Goal: Task Accomplishment & Management: Manage account settings

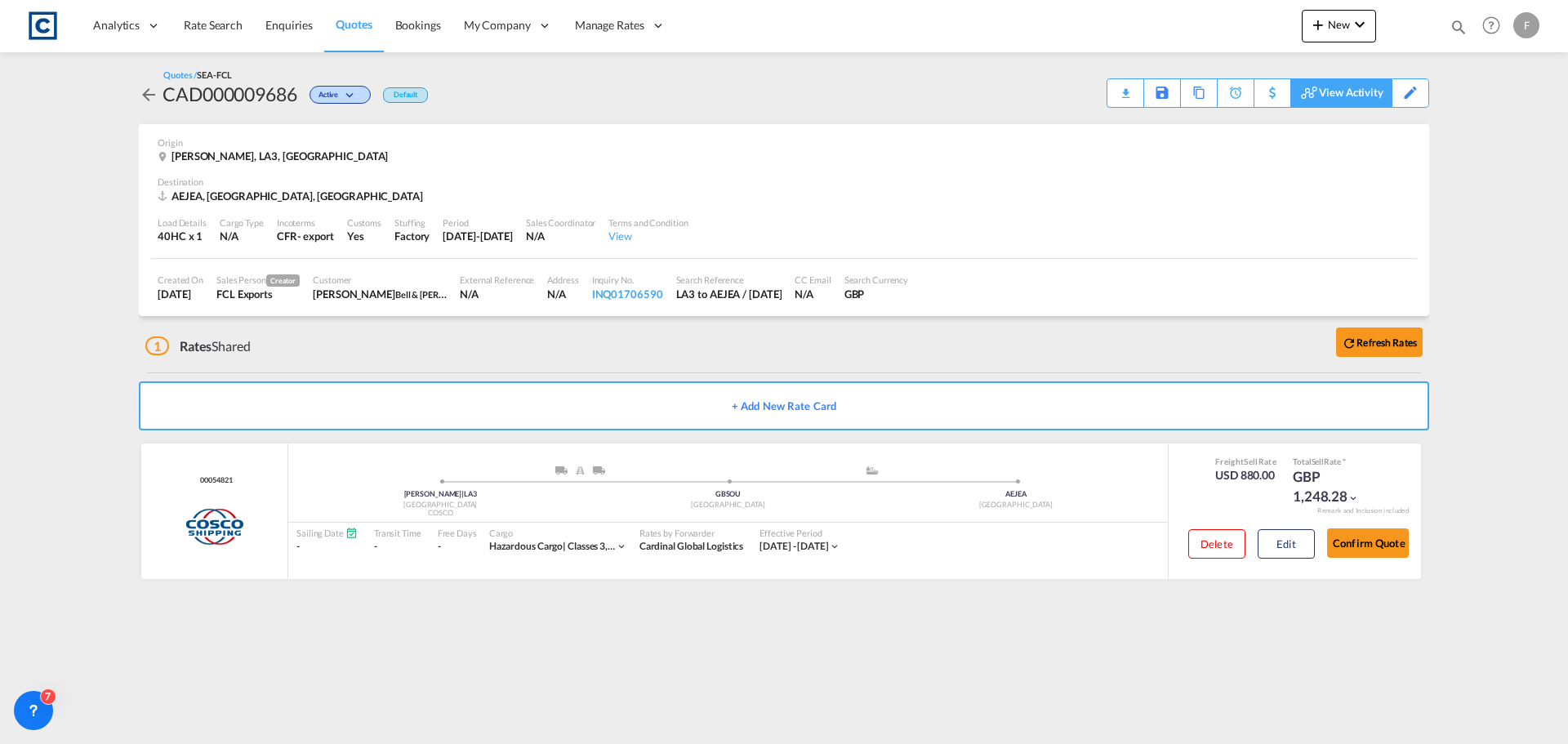
click at [1368, 92] on div "View Activity" at bounding box center [1351, 93] width 64 height 28
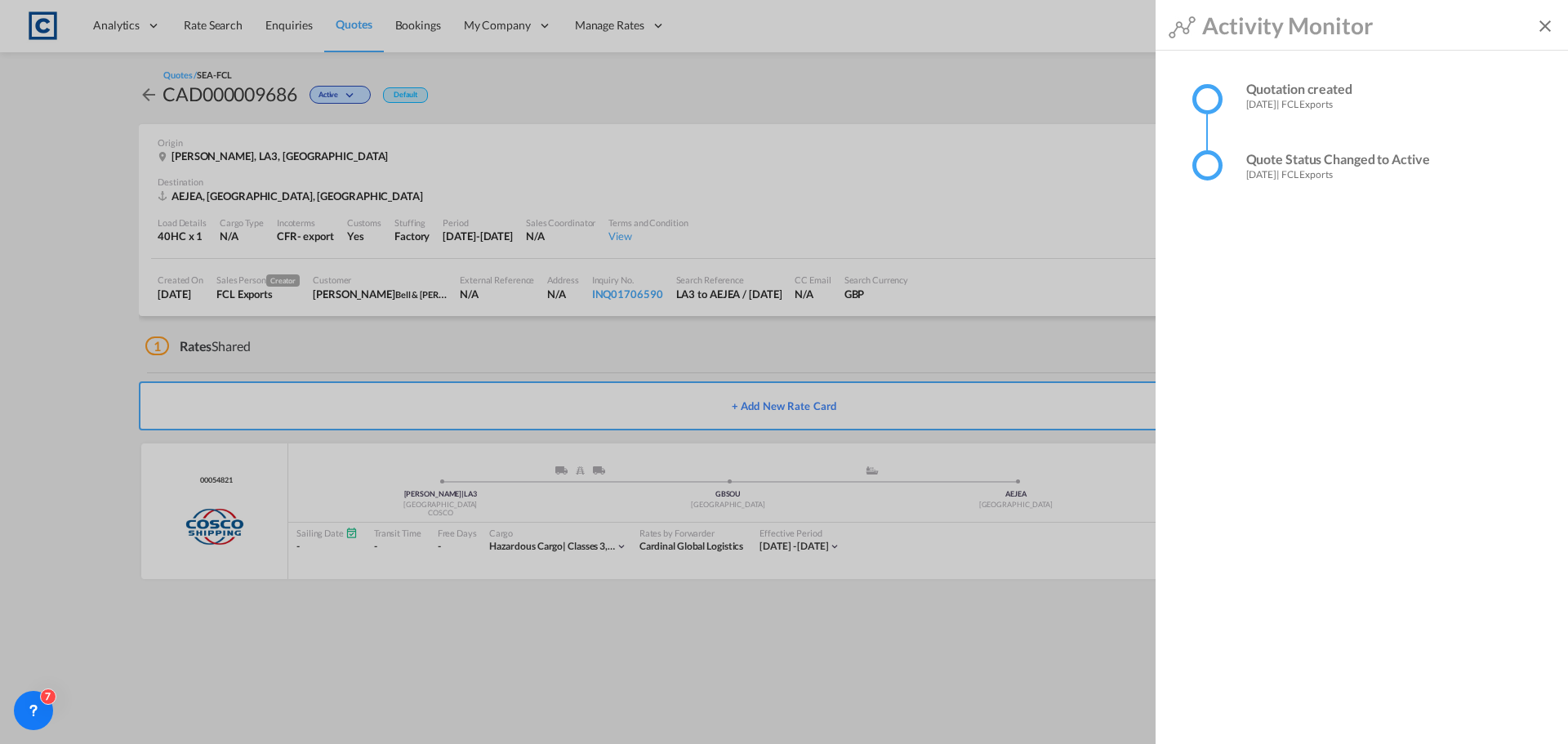
click at [968, 114] on md-backdrop at bounding box center [784, 372] width 1568 height 744
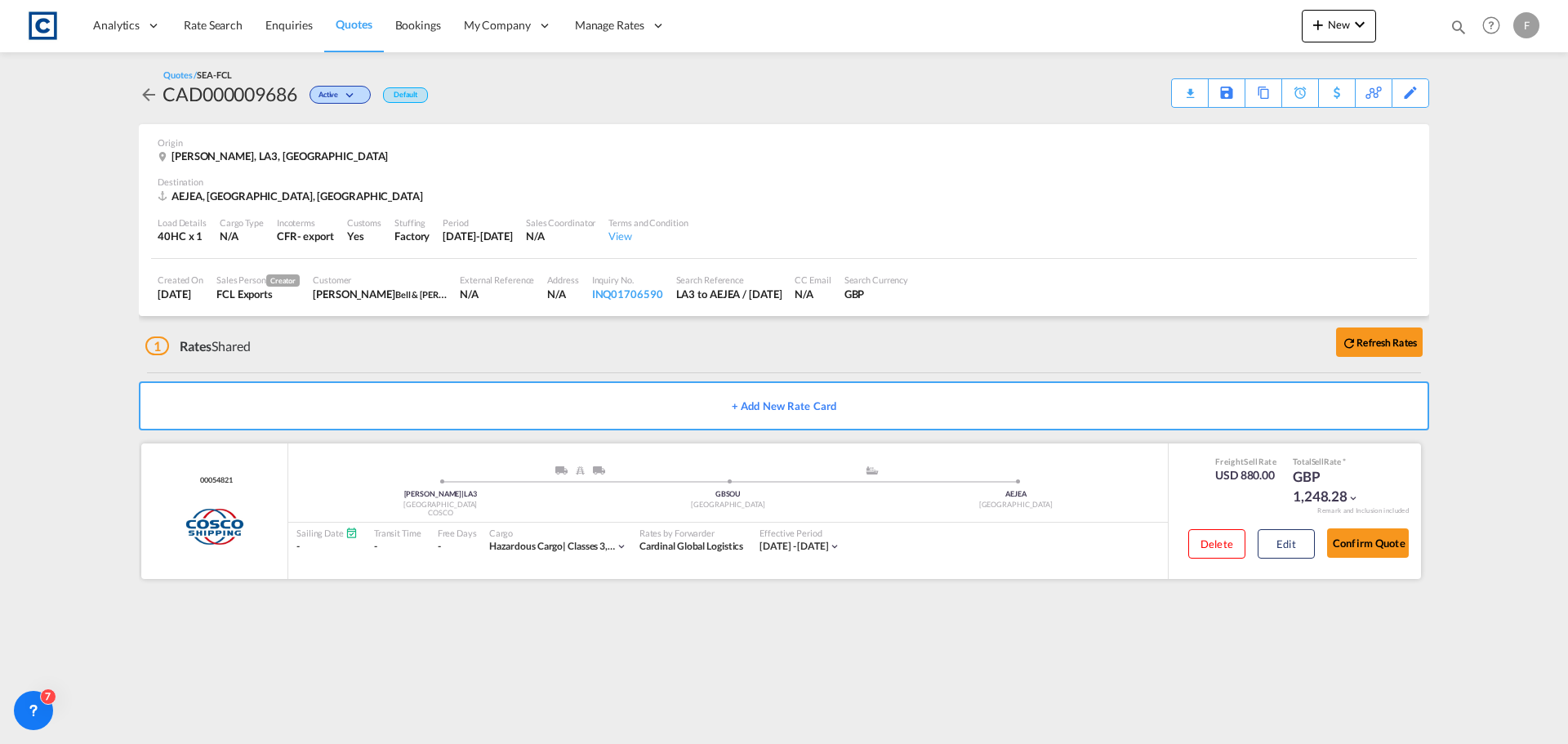
click at [615, 546] on md-icon "icon-chevron-down" at bounding box center [621, 546] width 11 height 11
drag, startPoint x: 811, startPoint y: 662, endPoint x: 740, endPoint y: 639, distance: 74.6
click at [809, 662] on div "Hazardous Cargo | classes 3,6,8,9 & 2.1 ," at bounding box center [784, 372] width 1568 height 744
click at [1351, 498] on md-icon "icon-chevron-down" at bounding box center [1353, 498] width 11 height 11
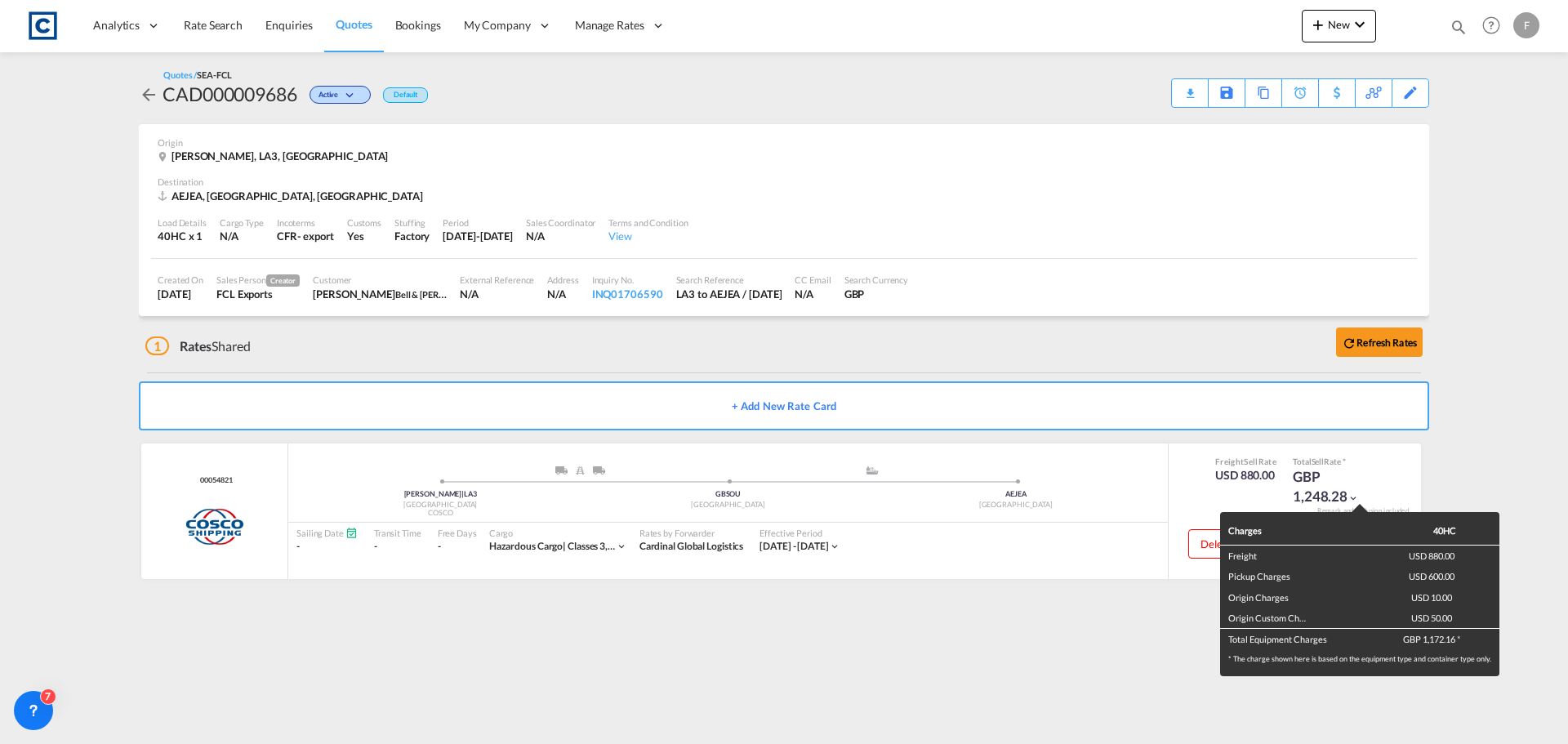
click at [746, 635] on div "Charges 40HC Freight USD 880.00 Pickup Charges USD 600.00 Origin Charges USD 10…" at bounding box center [784, 372] width 1568 height 744
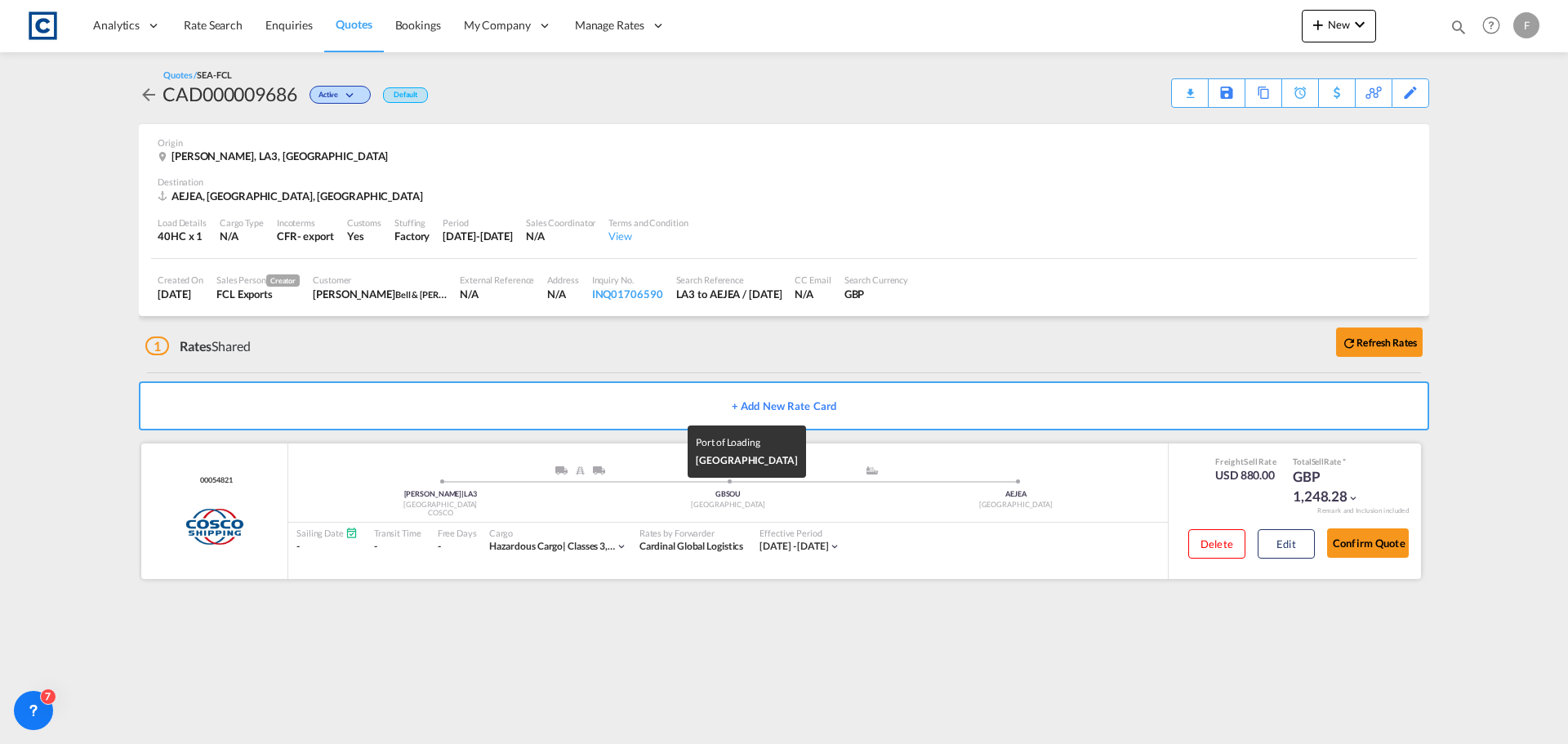
click at [629, 505] on div "[GEOGRAPHIC_DATA]" at bounding box center [728, 506] width 288 height 10
click at [628, 504] on div "[GEOGRAPHIC_DATA]" at bounding box center [728, 506] width 288 height 10
drag, startPoint x: 627, startPoint y: 504, endPoint x: 435, endPoint y: 496, distance: 192.2
click at [624, 507] on div "[GEOGRAPHIC_DATA]" at bounding box center [728, 506] width 288 height 10
click at [1273, 545] on button "Edit" at bounding box center [1286, 545] width 57 height 29
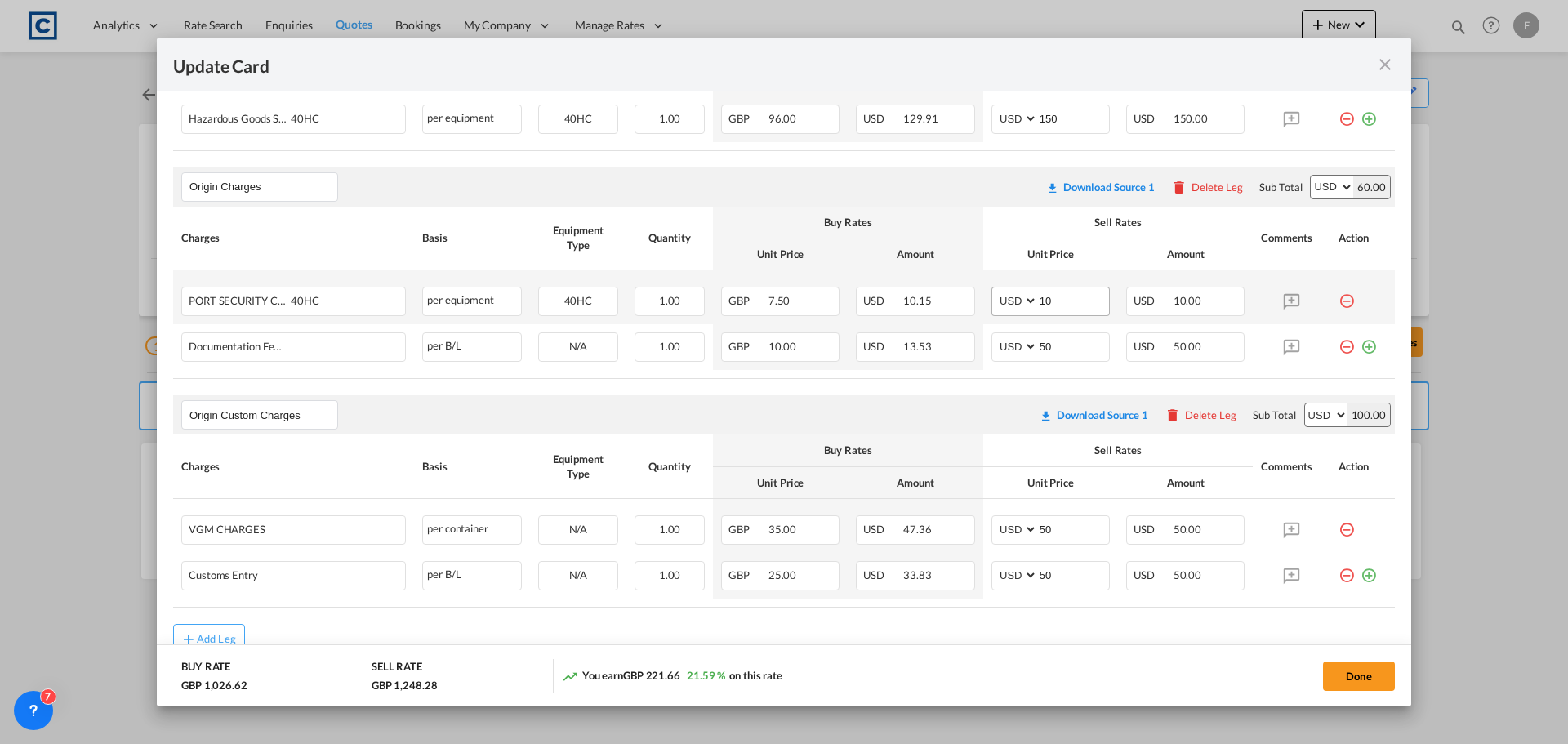
scroll to position [1047, 0]
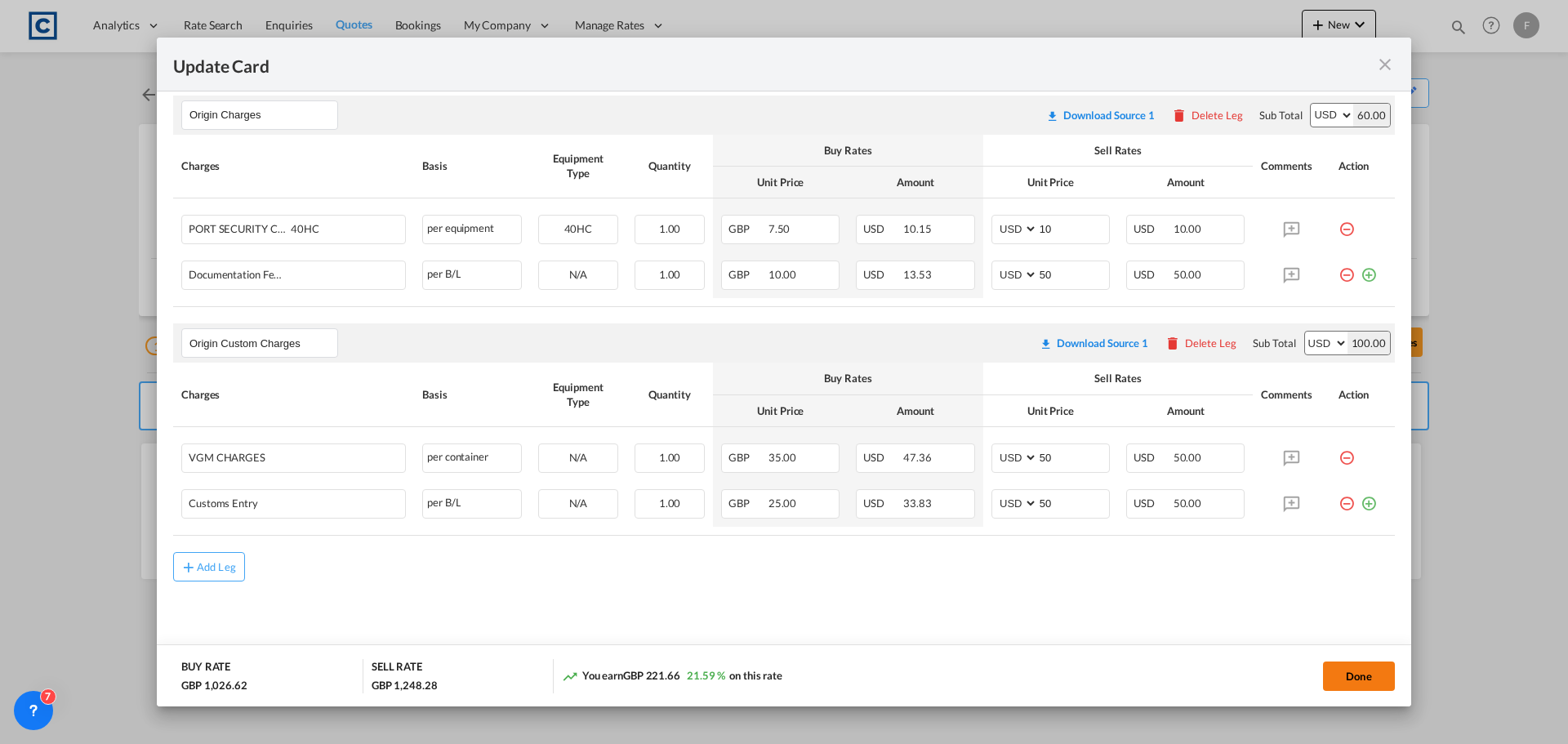
click at [1350, 675] on button "Done" at bounding box center [1358, 676] width 72 height 29
